Goal: Transaction & Acquisition: Purchase product/service

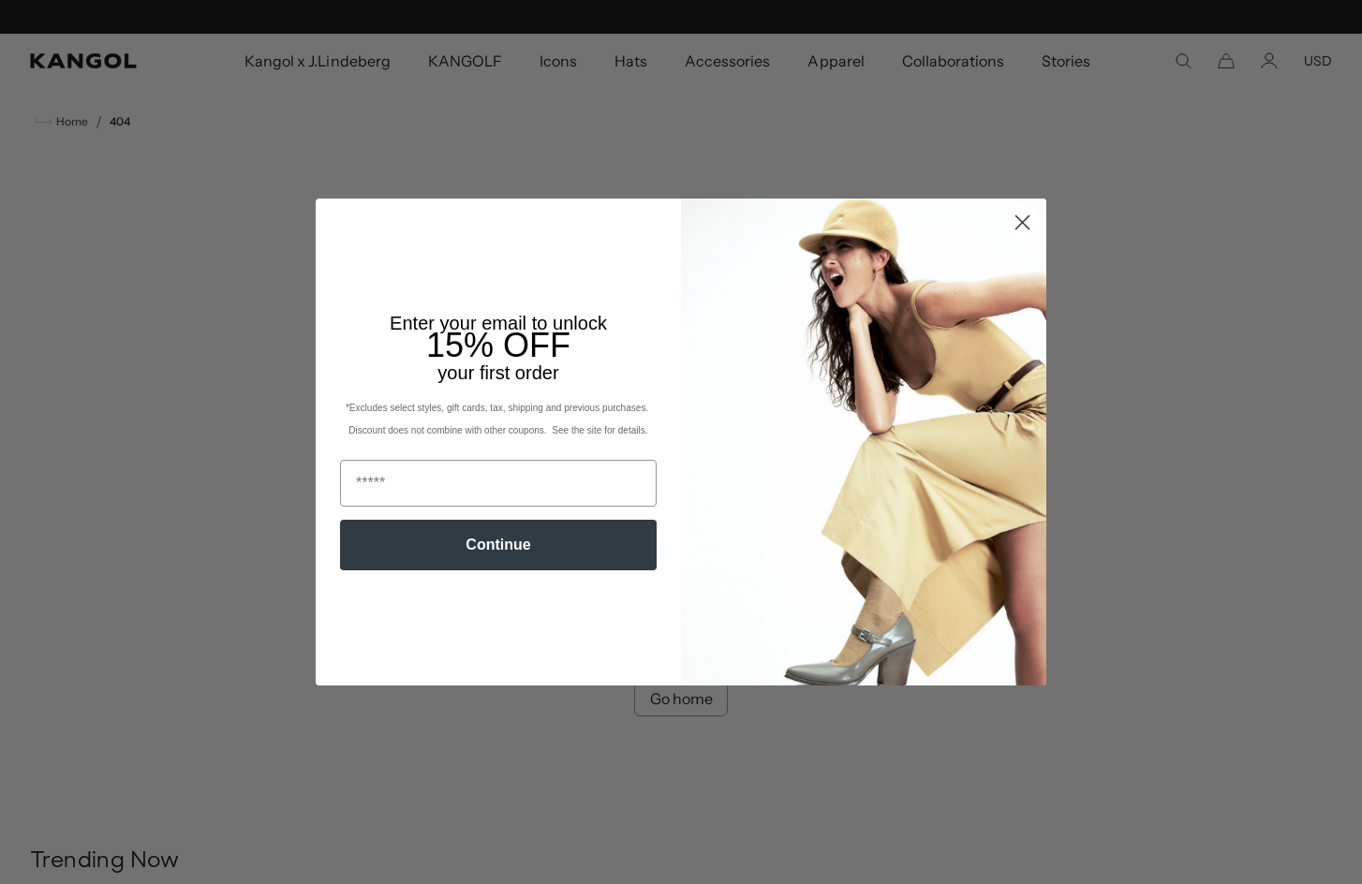
scroll to position [0, 386]
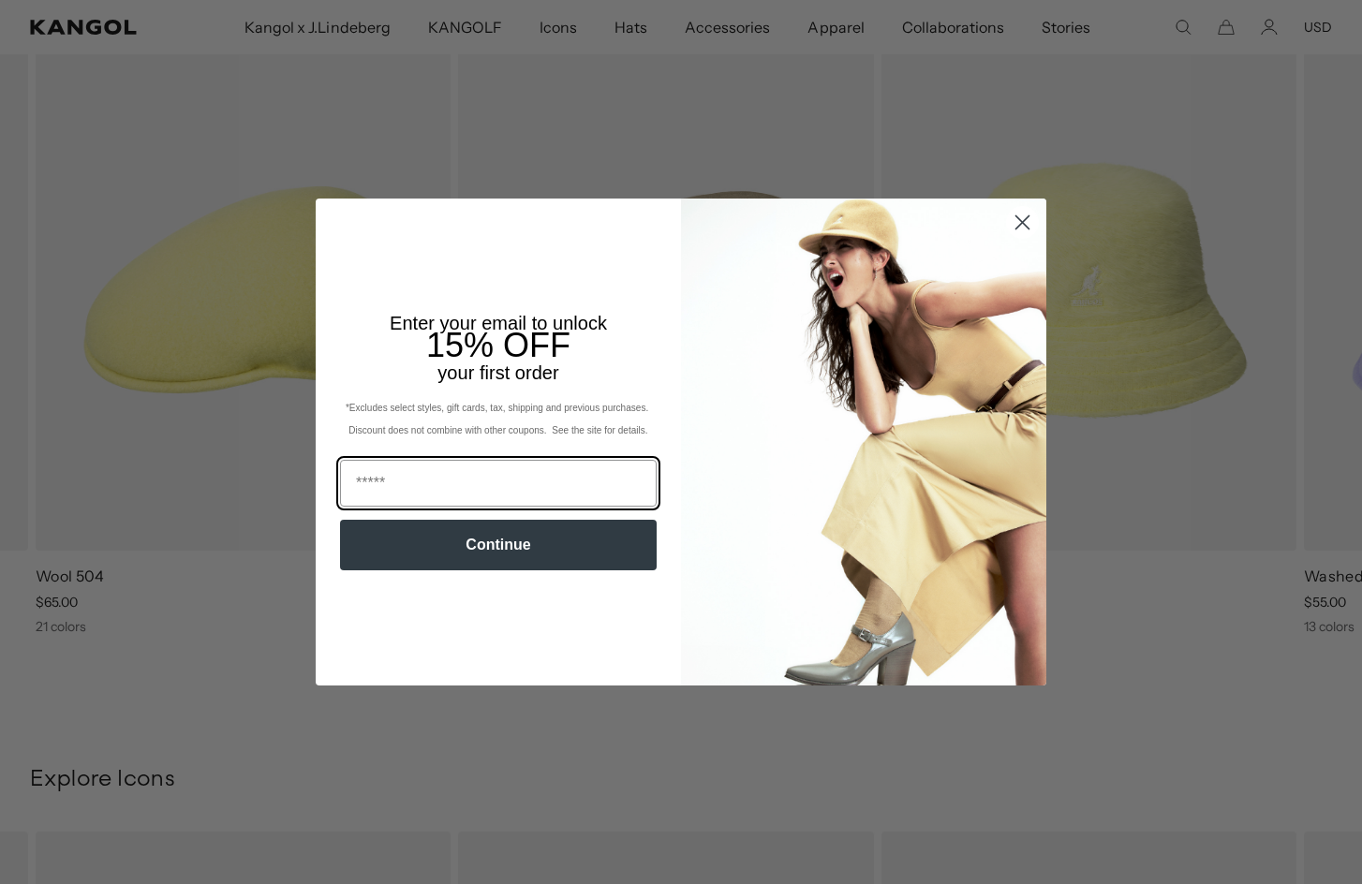
scroll to position [1769, 0]
